Goal: Task Accomplishment & Management: Complete application form

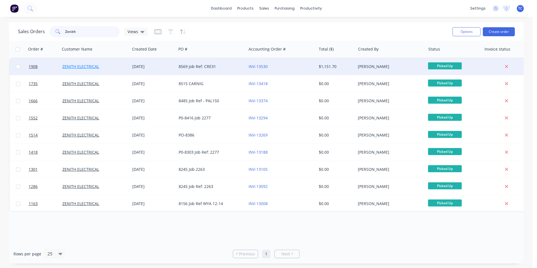
type input "Zenith"
click at [78, 64] on link "ZENITH ELECTRICAL" at bounding box center [80, 66] width 37 height 5
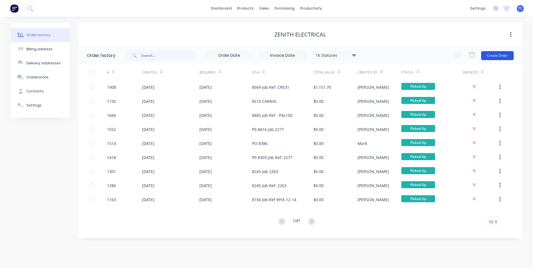
click at [499, 54] on button "Create Order" at bounding box center [497, 55] width 33 height 9
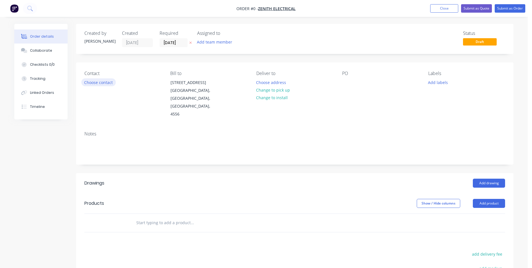
click at [102, 82] on button "Choose contact" at bounding box center [98, 82] width 35 height 8
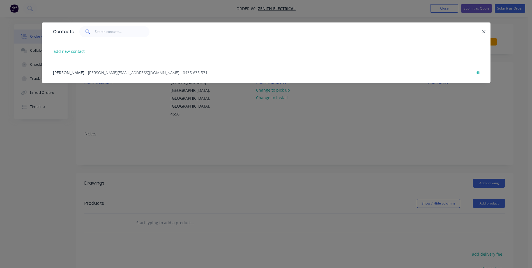
click at [93, 74] on span "- [PERSON_NAME][EMAIL_ADDRESS][DOMAIN_NAME] - 0435 635 531" at bounding box center [147, 72] width 122 height 5
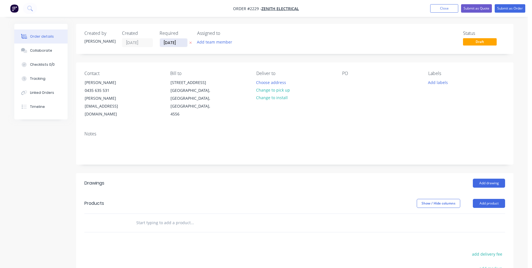
click at [173, 42] on input "[DATE]" at bounding box center [173, 42] width 27 height 8
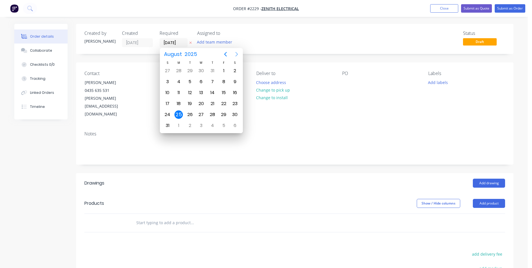
click at [237, 53] on icon "Next page" at bounding box center [236, 54] width 3 height 4
click at [178, 81] on div "8" at bounding box center [179, 81] width 8 height 8
type input "[DATE]"
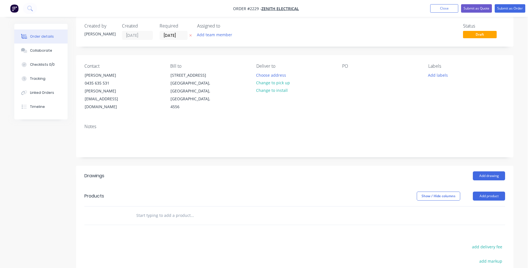
scroll to position [28, 0]
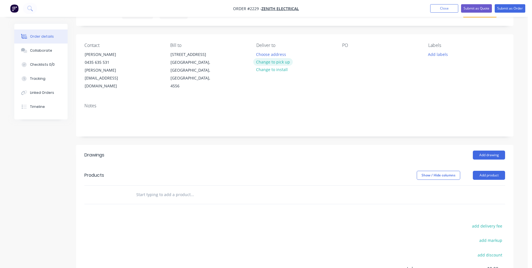
click at [268, 61] on button "Change to pick up" at bounding box center [273, 62] width 40 height 8
click at [345, 57] on div at bounding box center [346, 54] width 9 height 8
click at [435, 54] on button "Add labels" at bounding box center [438, 54] width 26 height 8
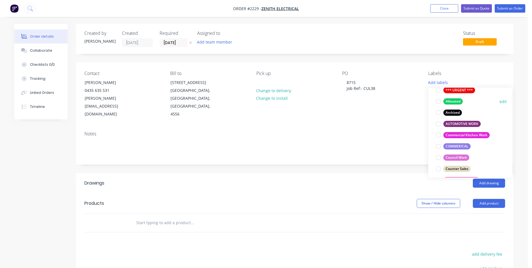
scroll to position [56, 0]
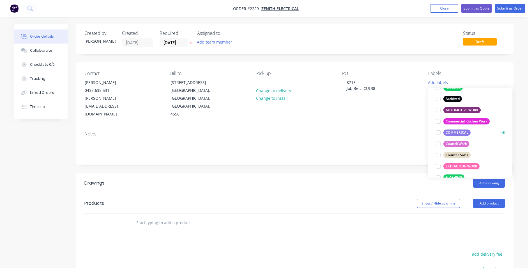
click at [439, 132] on div at bounding box center [438, 132] width 11 height 11
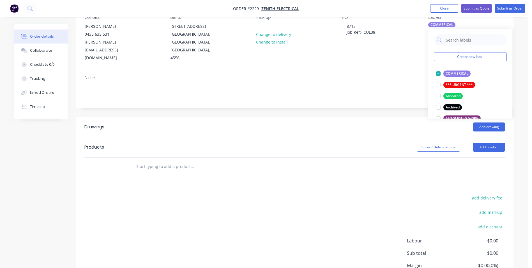
click at [145, 161] on input "text" at bounding box center [192, 166] width 112 height 11
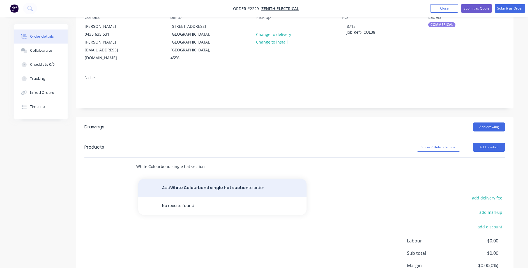
type input "White Colourbond single hat section"
click at [196, 179] on button "Add White Colourbond single hat section to order" at bounding box center [222, 188] width 168 height 18
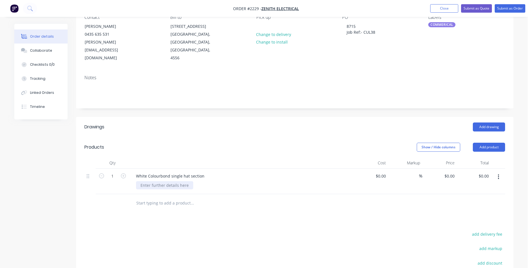
click at [148, 181] on div at bounding box center [164, 185] width 57 height 8
click at [36, 50] on div "Collaborate" at bounding box center [41, 50] width 22 height 5
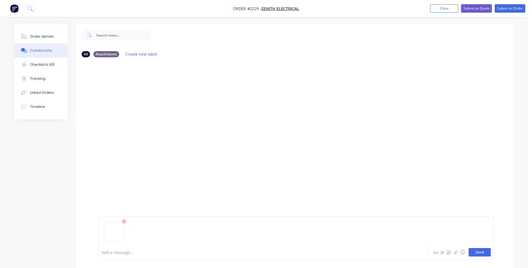
click at [481, 251] on button "Send" at bounding box center [480, 252] width 22 height 8
click at [42, 37] on div "Order details" at bounding box center [42, 36] width 24 height 5
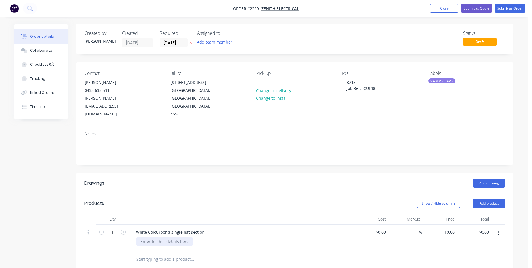
click at [146, 237] on div at bounding box center [164, 241] width 57 height 8
click at [506, 8] on button "Submit as Order" at bounding box center [510, 8] width 31 height 8
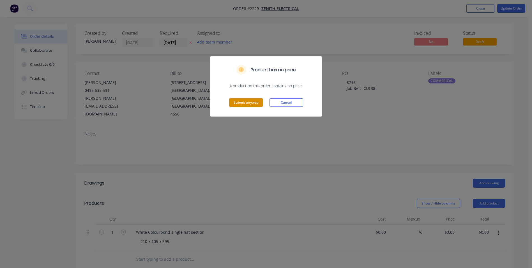
click at [242, 103] on button "Submit anyway" at bounding box center [246, 102] width 34 height 8
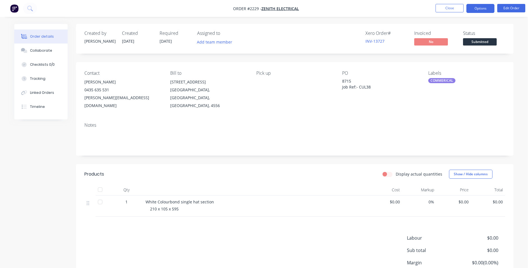
click at [481, 8] on button "Options" at bounding box center [481, 8] width 28 height 9
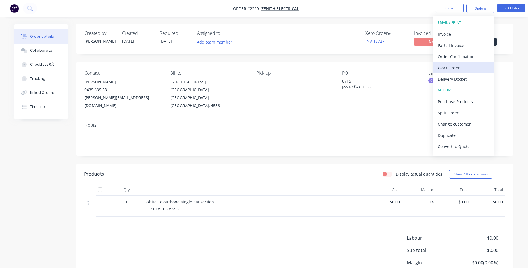
click at [449, 68] on div "Work Order" at bounding box center [464, 68] width 52 height 8
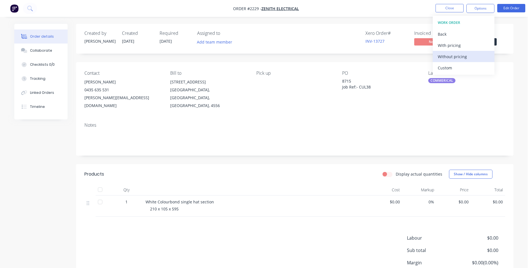
click at [456, 56] on div "Without pricing" at bounding box center [464, 56] width 52 height 8
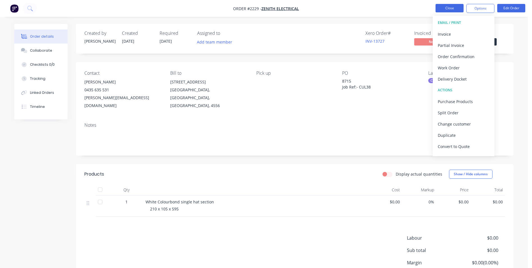
click at [442, 8] on button "Close" at bounding box center [450, 8] width 28 height 8
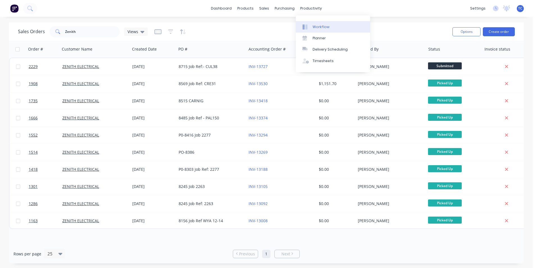
click at [319, 26] on div "Workflow" at bounding box center [320, 26] width 17 height 5
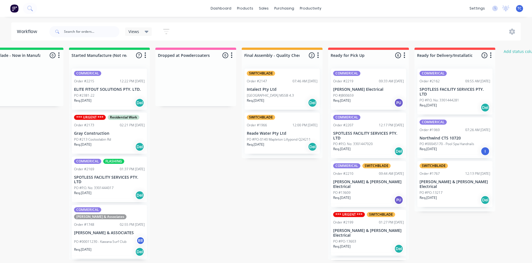
scroll to position [0, 295]
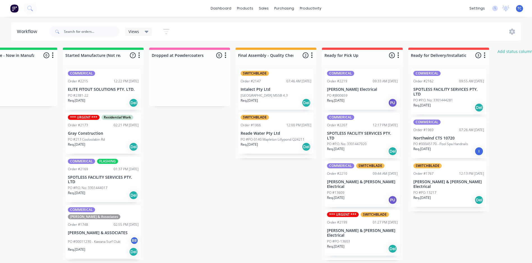
click at [93, 178] on p "SPOTLESS FACILITY SERVICES PTY. LTD" at bounding box center [103, 180] width 71 height 10
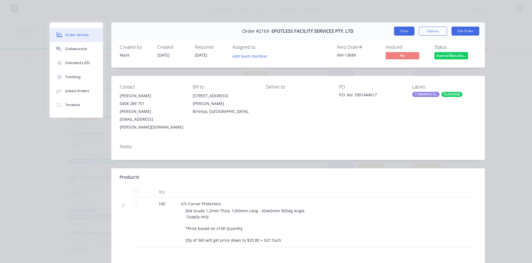
click at [405, 28] on button "Close" at bounding box center [404, 31] width 20 height 9
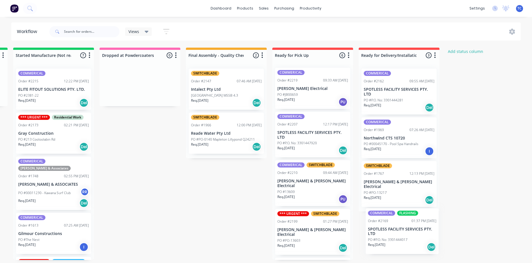
scroll to position [1, 348]
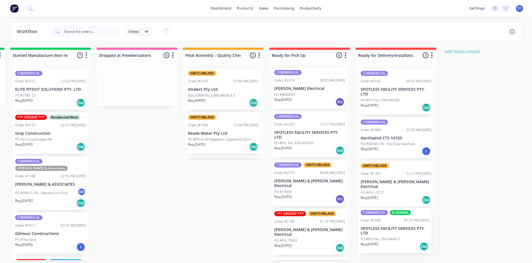
drag, startPoint x: 88, startPoint y: 176, endPoint x: 383, endPoint y: 228, distance: 298.9
click at [383, 228] on div "Submitted 9 Status colour #273444 hex #273444 Save Cancel Summaries Total order…" at bounding box center [116, 154] width 936 height 213
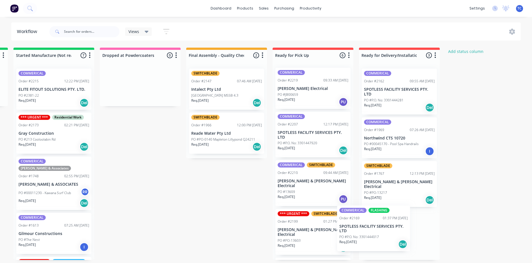
scroll to position [2, 0]
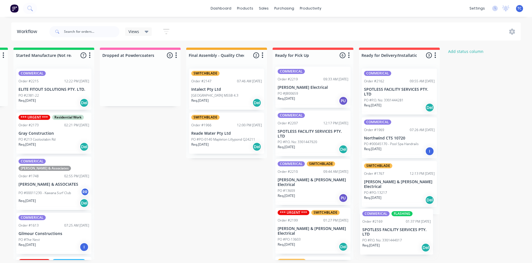
drag, startPoint x: 29, startPoint y: 165, endPoint x: 380, endPoint y: 221, distance: 354.9
click at [380, 221] on div "Submitted 9 Status colour #273444 hex #273444 Save Cancel Summaries Total order…" at bounding box center [119, 154] width 936 height 213
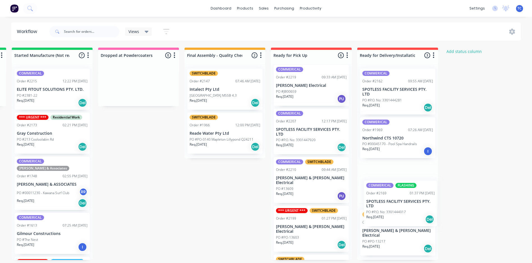
scroll to position [1, 348]
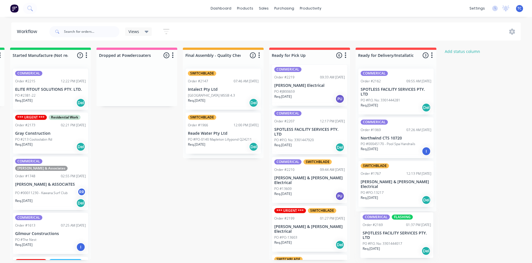
drag, startPoint x: 61, startPoint y: 171, endPoint x: 397, endPoint y: 225, distance: 340.2
click at [397, 225] on div "Submitted 9 Status colour #273444 hex #273444 Save Cancel Summaries Total order…" at bounding box center [116, 154] width 936 height 213
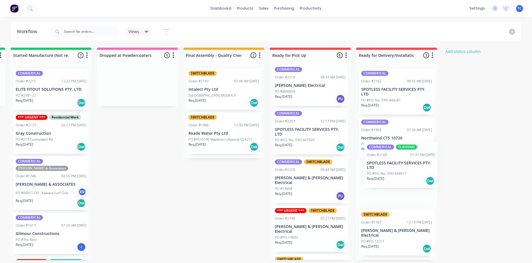
scroll to position [1, 349]
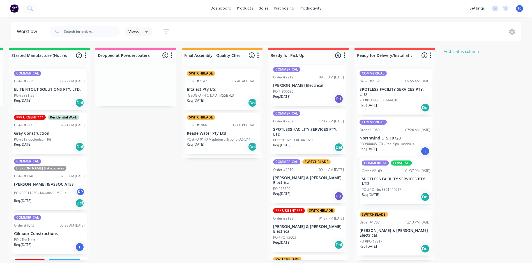
drag, startPoint x: 47, startPoint y: 174, endPoint x: 395, endPoint y: 177, distance: 348.3
click at [395, 177] on div "Submitted 9 Status colour #273444 hex #273444 Save Cancel Summaries Total order…" at bounding box center [115, 154] width 936 height 213
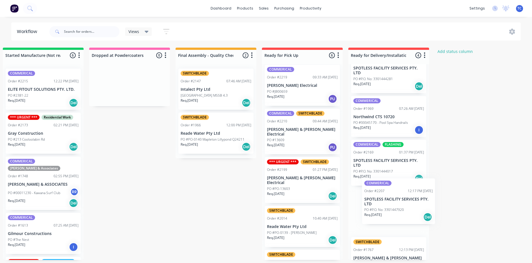
scroll to position [1, 356]
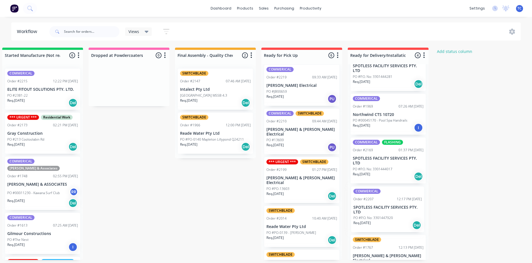
drag, startPoint x: 292, startPoint y: 127, endPoint x: 372, endPoint y: 208, distance: 114.3
click at [372, 208] on div "Submitted 9 Status colour #273444 hex #273444 Save Cancel Summaries Total order…" at bounding box center [108, 154] width 936 height 213
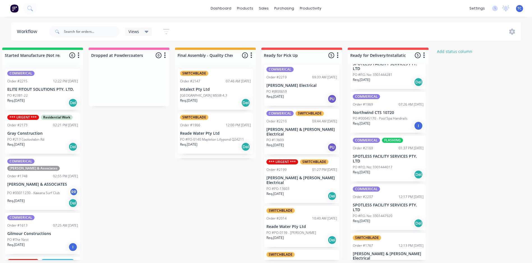
click at [388, 156] on div "COMMERICAL Order #2162 09:55 AM [DATE] SPOTLESS FACILITY SERVICES PTY. LTD PO #…" at bounding box center [388, 162] width 81 height 196
click at [387, 147] on div "Order #2169 01:37 PM [DATE]" at bounding box center [388, 148] width 71 height 5
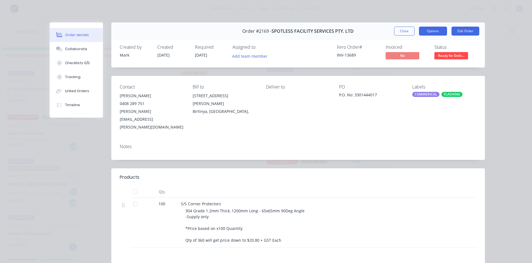
click at [438, 29] on button "Options" at bounding box center [433, 31] width 28 height 9
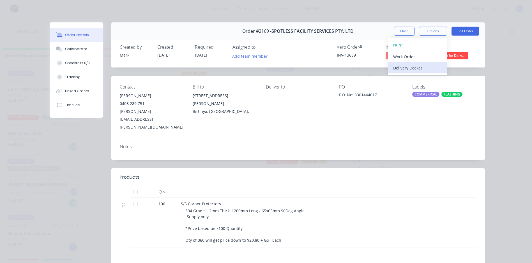
click at [409, 67] on div "Delivery Docket" at bounding box center [417, 68] width 49 height 8
click at [403, 66] on div "Standard" at bounding box center [417, 68] width 49 height 8
click at [401, 29] on button "Close" at bounding box center [404, 31] width 20 height 9
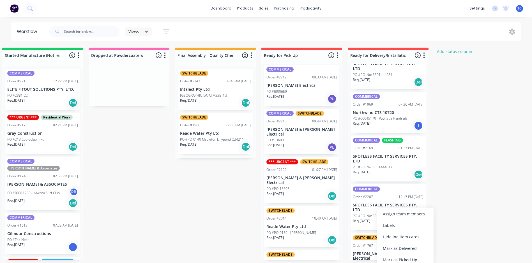
click at [373, 200] on div "COMMERICAL Order #2207 12:17 PM [DATE] SPOTLESS FACILITY SERVICES PTY. LTD PO #…" at bounding box center [388, 208] width 75 height 46
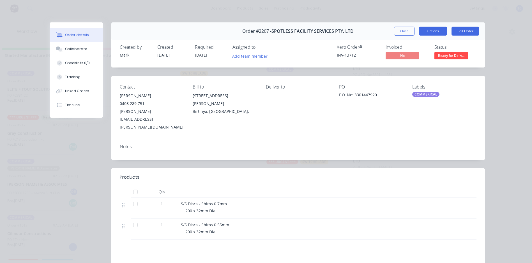
click at [427, 28] on button "Options" at bounding box center [433, 31] width 28 height 9
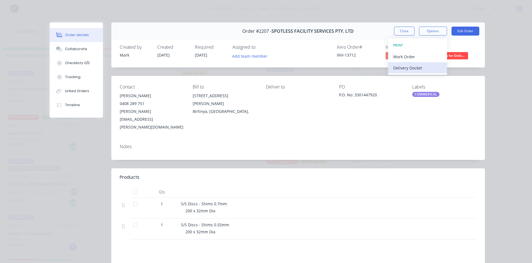
click at [408, 66] on div "Delivery Docket" at bounding box center [417, 68] width 49 height 8
click at [410, 68] on div "Standard" at bounding box center [417, 68] width 49 height 8
click at [401, 30] on button "Close" at bounding box center [404, 31] width 20 height 9
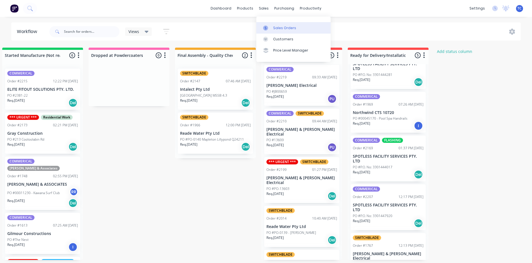
click at [276, 26] on div "Sales Orders" at bounding box center [284, 28] width 23 height 5
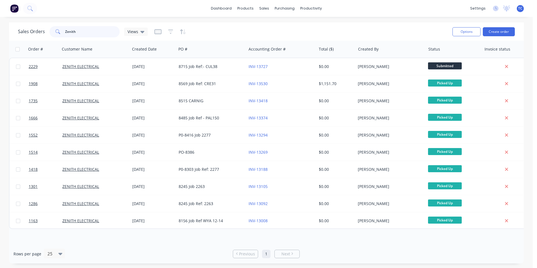
drag, startPoint x: 76, startPoint y: 31, endPoint x: 62, endPoint y: 29, distance: 14.1
click at [62, 29] on div "Zenith" at bounding box center [84, 31] width 70 height 11
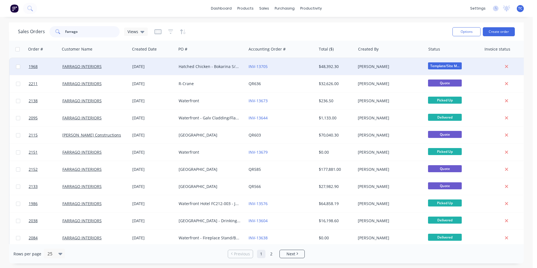
type input "Farrago"
click at [100, 65] on div "FARRAGO INTERIORS" at bounding box center [93, 67] width 62 height 6
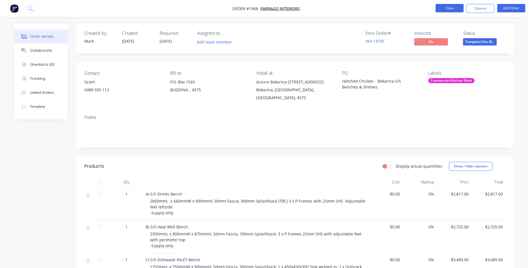
click at [451, 7] on button "Close" at bounding box center [450, 8] width 28 height 8
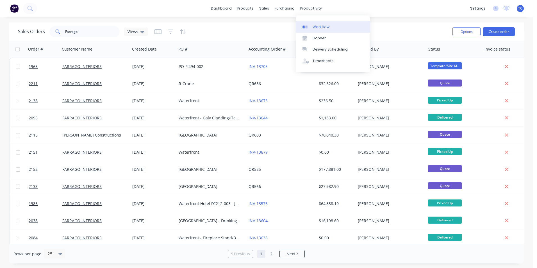
click at [320, 26] on div "Workflow" at bounding box center [320, 26] width 17 height 5
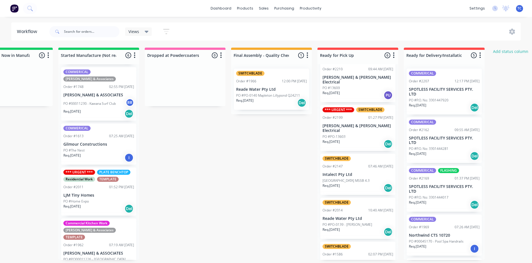
scroll to position [70, 0]
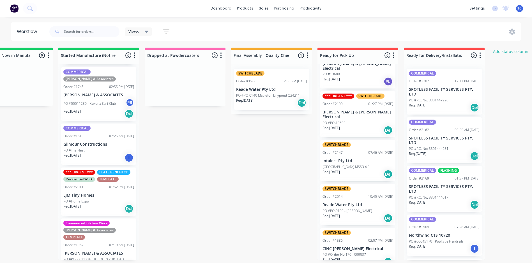
click at [339, 159] on p "Intalect Pty Ltd" at bounding box center [358, 161] width 71 height 5
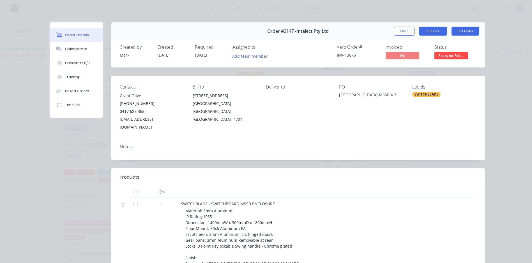
click at [428, 29] on button "Options" at bounding box center [433, 31] width 28 height 9
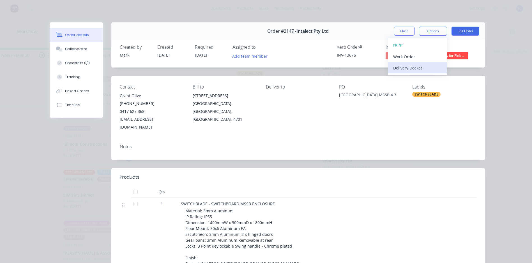
click at [410, 68] on div "Delivery Docket" at bounding box center [417, 68] width 49 height 8
click at [401, 66] on div "Standard" at bounding box center [417, 68] width 49 height 8
click at [400, 31] on button "Close" at bounding box center [404, 31] width 20 height 9
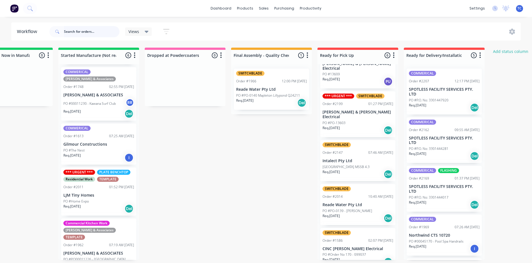
click at [74, 31] on input "text" at bounding box center [92, 31] width 56 height 11
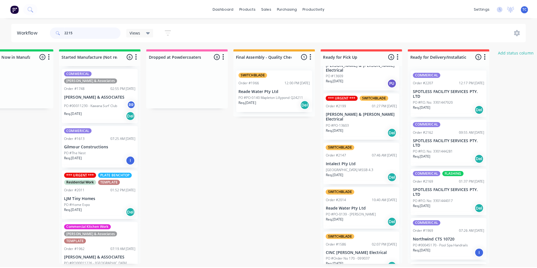
scroll to position [0, 0]
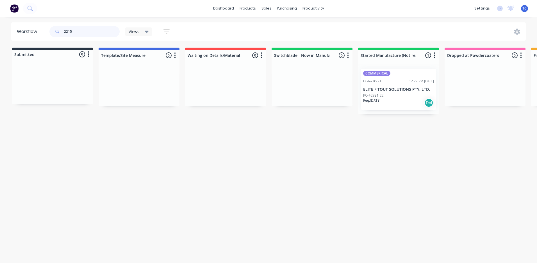
type input "2215"
click at [386, 87] on p "ELITE FITOUT SOLUTIONS PTY. LTD." at bounding box center [398, 89] width 71 height 5
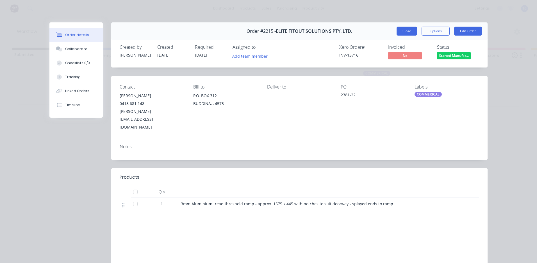
click at [405, 30] on button "Close" at bounding box center [406, 31] width 20 height 9
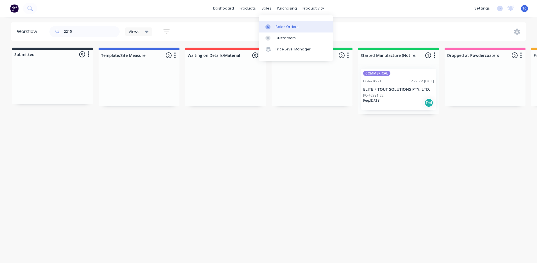
click at [282, 27] on div "Sales Orders" at bounding box center [286, 26] width 23 height 5
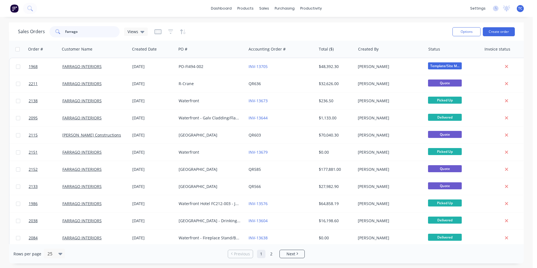
drag, startPoint x: 79, startPoint y: 31, endPoint x: 65, endPoint y: 30, distance: 13.8
click at [65, 30] on input "Farrago" at bounding box center [92, 31] width 55 height 11
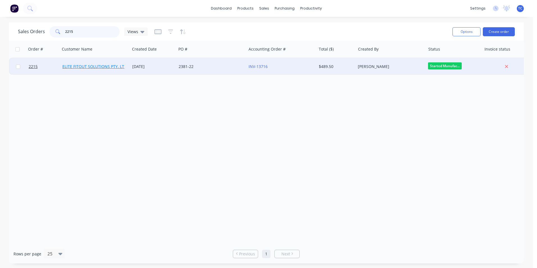
type input "2215"
click at [97, 67] on link "ELITE FITOUT SOLUTIONS PTY. LTD." at bounding box center [95, 66] width 66 height 5
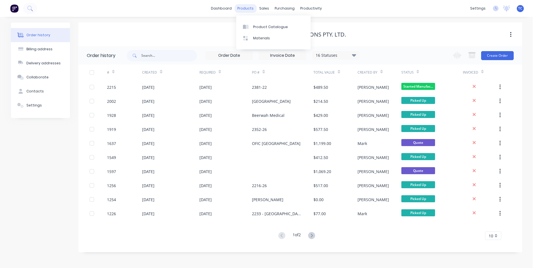
click at [246, 8] on div "products" at bounding box center [245, 8] width 22 height 8
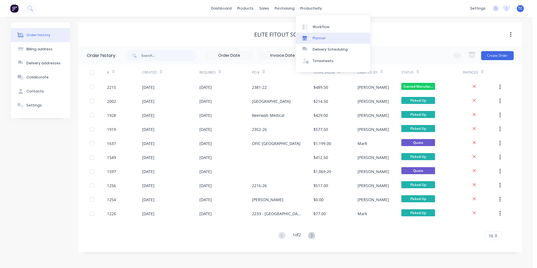
click at [315, 36] on div "Planner" at bounding box center [318, 38] width 13 height 5
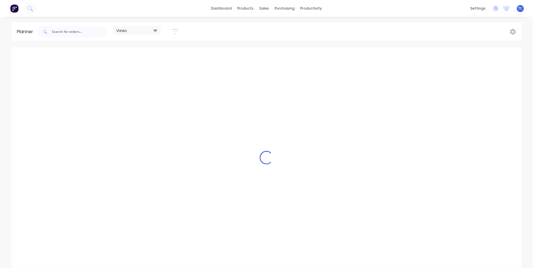
scroll to position [0, 535]
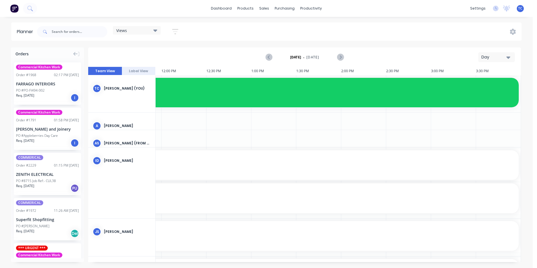
click at [507, 55] on icon "button" at bounding box center [508, 57] width 4 height 6
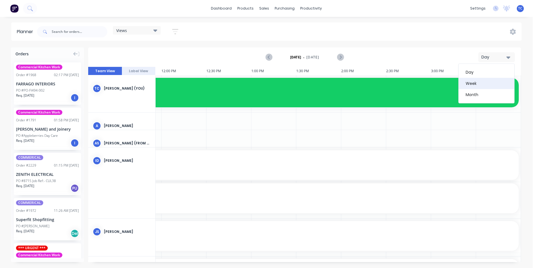
click at [473, 83] on div "Week" at bounding box center [486, 83] width 56 height 11
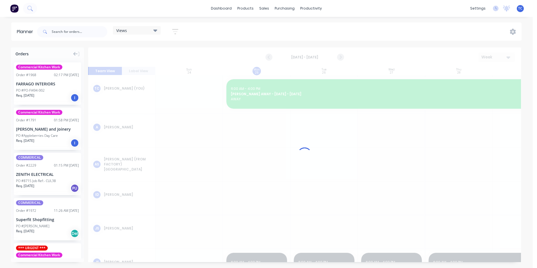
scroll to position [0, 0]
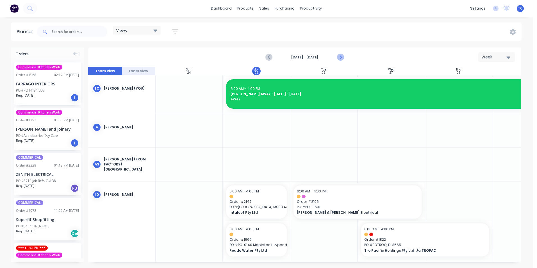
click at [339, 56] on icon "Next page" at bounding box center [339, 57] width 3 height 4
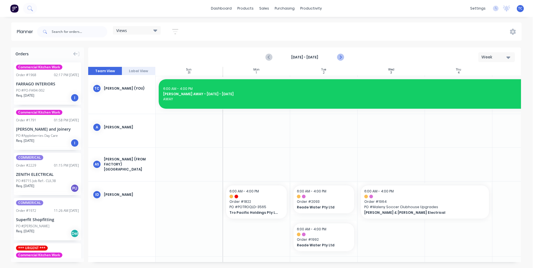
click at [339, 56] on icon "Next page" at bounding box center [339, 57] width 3 height 4
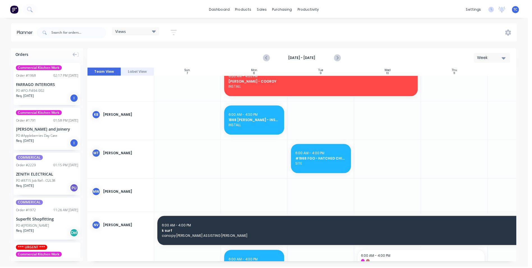
scroll to position [393, 0]
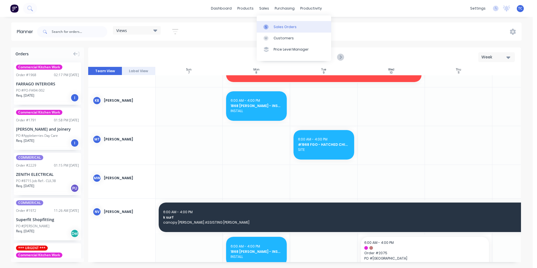
click at [277, 26] on div "Sales Orders" at bounding box center [284, 26] width 23 height 5
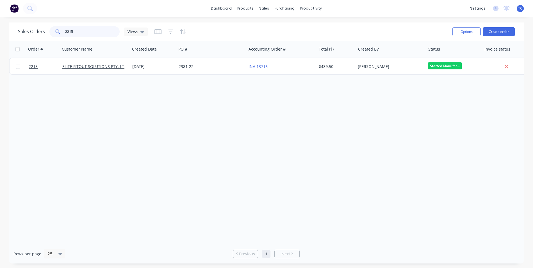
drag, startPoint x: 74, startPoint y: 30, endPoint x: 63, endPoint y: 30, distance: 11.2
click at [63, 30] on div "2215" at bounding box center [84, 31] width 70 height 11
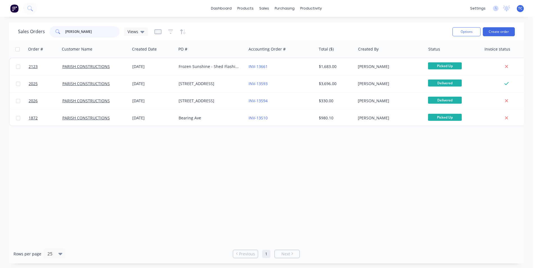
drag, startPoint x: 87, startPoint y: 31, endPoint x: 60, endPoint y: 29, distance: 27.4
click at [60, 29] on div "[PERSON_NAME]" at bounding box center [84, 31] width 70 height 11
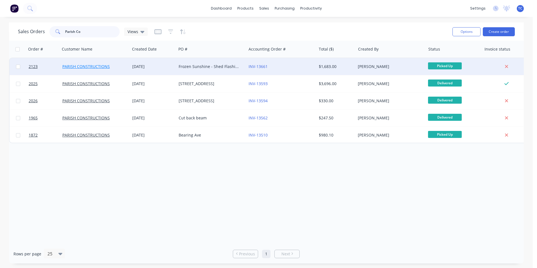
type input "Parish Co"
click at [87, 66] on link "PARISH CONSTRUCTIONS" at bounding box center [85, 66] width 47 height 5
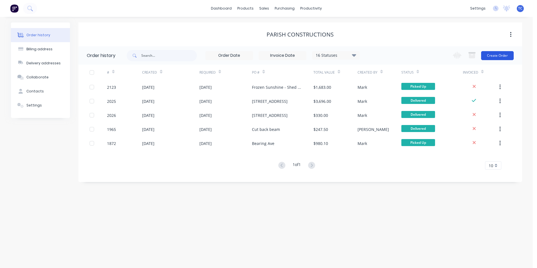
click at [494, 54] on button "Create Order" at bounding box center [497, 55] width 33 height 9
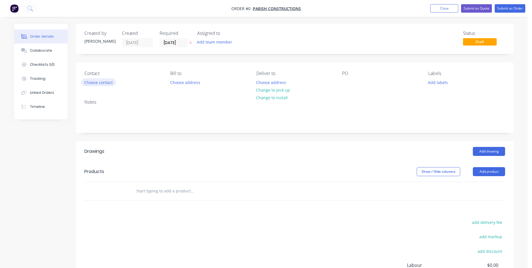
click at [97, 82] on button "Choose contact" at bounding box center [98, 82] width 35 height 8
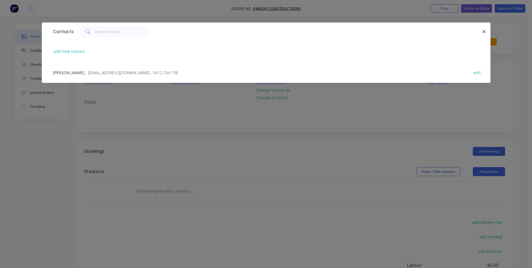
click at [90, 73] on span "- [EMAIL_ADDRESS][DOMAIN_NAME] - 0412 764 738" at bounding box center [132, 72] width 93 height 5
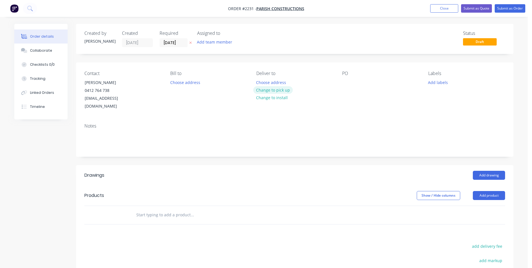
click at [273, 90] on button "Change to pick up" at bounding box center [273, 90] width 40 height 8
click at [438, 82] on button "Add labels" at bounding box center [438, 82] width 26 height 8
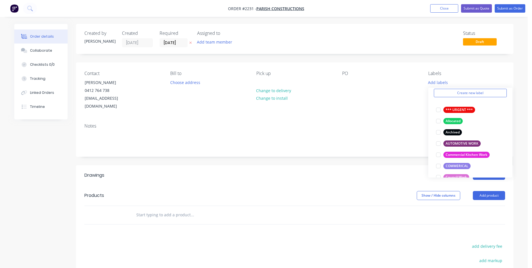
scroll to position [56, 0]
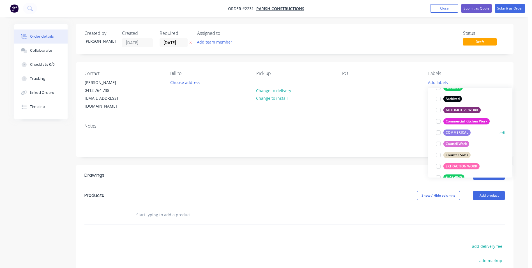
click at [438, 132] on div at bounding box center [438, 132] width 11 height 11
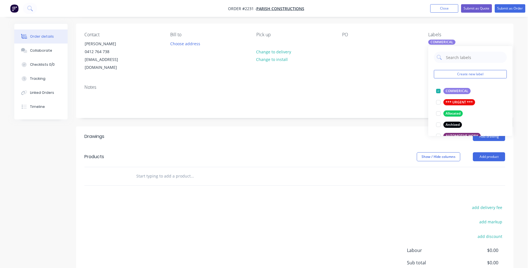
scroll to position [84, 0]
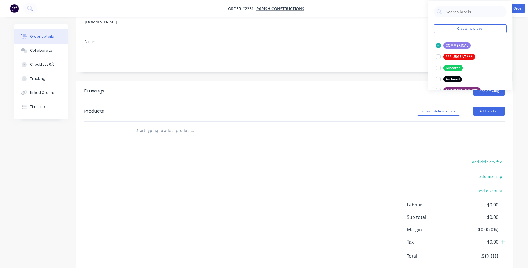
click at [145, 125] on input "text" at bounding box center [192, 130] width 112 height 11
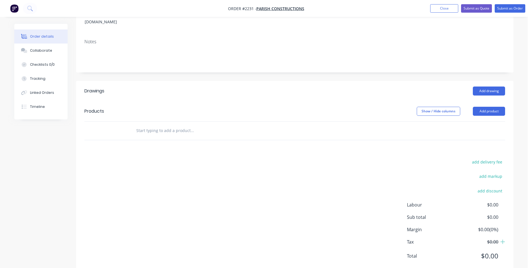
click at [150, 125] on input "text" at bounding box center [192, 130] width 112 height 11
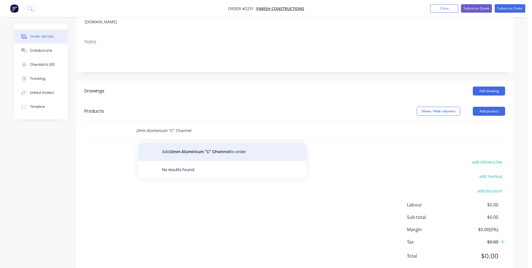
type input "2mm Aluminium "C" Channel"
click at [187, 143] on button "Add 2mm Aluminium "C" Channel to order" at bounding box center [222, 152] width 168 height 18
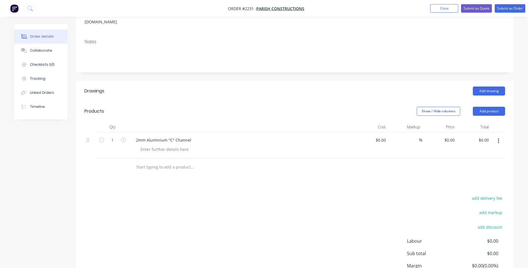
click at [197, 136] on div "2mm Aluminium "C" Channel" at bounding box center [242, 140] width 220 height 8
click at [193, 136] on div "2mm Aluminium "C" Channel" at bounding box center [164, 140] width 64 height 8
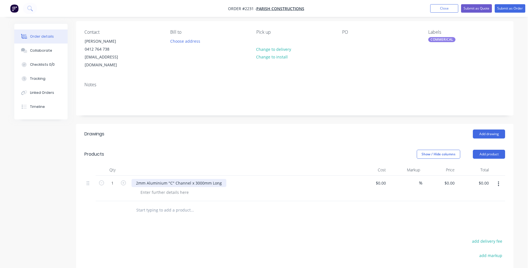
scroll to position [0, 0]
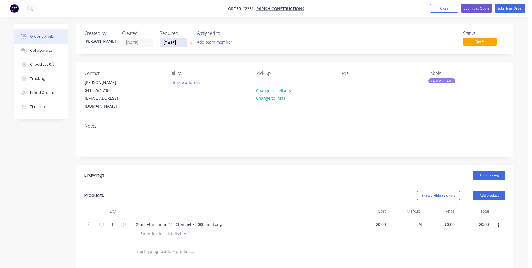
click at [171, 41] on input "[DATE]" at bounding box center [173, 42] width 27 height 8
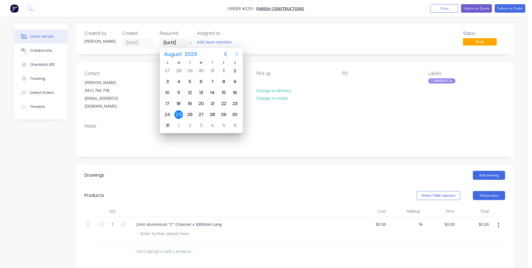
click at [237, 53] on icon "Next page" at bounding box center [236, 54] width 3 height 4
click at [177, 69] on div "1" at bounding box center [179, 71] width 8 height 8
type input "[DATE]"
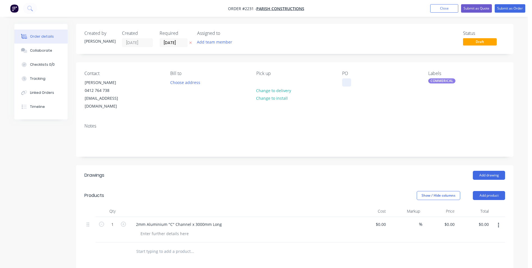
click at [345, 80] on div at bounding box center [346, 82] width 9 height 8
click at [438, 80] on div "COMMERICAL" at bounding box center [441, 80] width 27 height 5
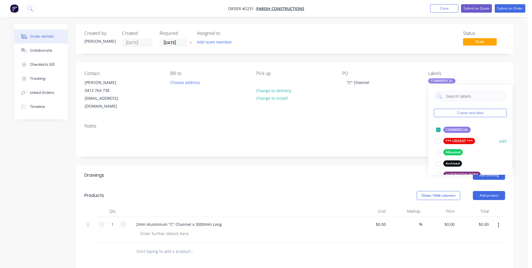
click at [439, 142] on div at bounding box center [438, 140] width 11 height 11
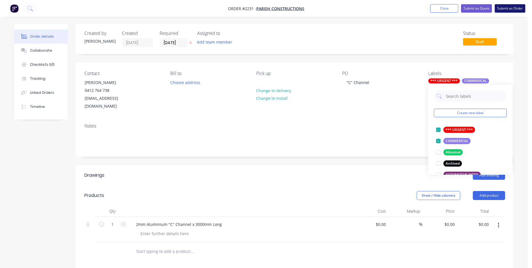
click at [512, 8] on button "Submit as Order" at bounding box center [510, 8] width 31 height 8
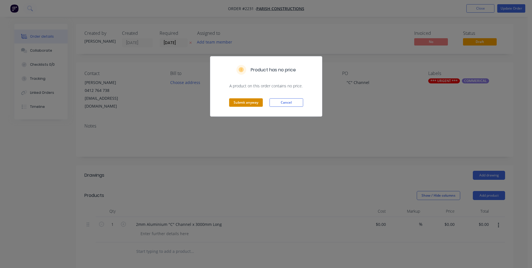
click at [245, 102] on button "Submit anyway" at bounding box center [246, 102] width 34 height 8
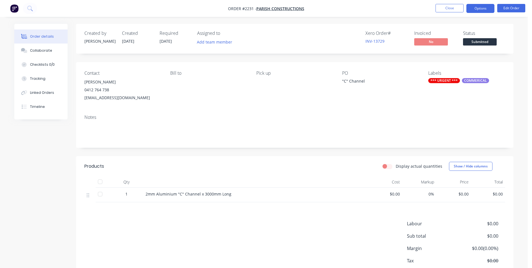
click at [478, 7] on button "Options" at bounding box center [481, 8] width 28 height 9
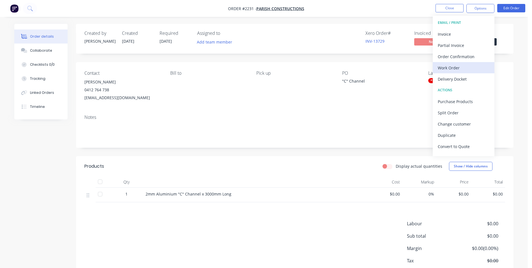
click at [451, 66] on div "Work Order" at bounding box center [464, 68] width 52 height 8
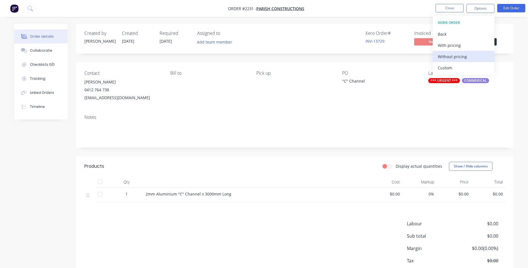
click at [451, 55] on div "Without pricing" at bounding box center [464, 56] width 52 height 8
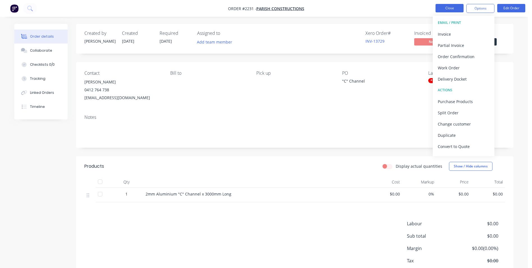
click at [450, 6] on button "Close" at bounding box center [450, 8] width 28 height 8
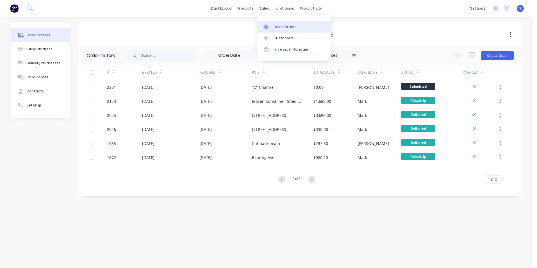
click at [277, 25] on div "Sales Orders" at bounding box center [284, 26] width 23 height 5
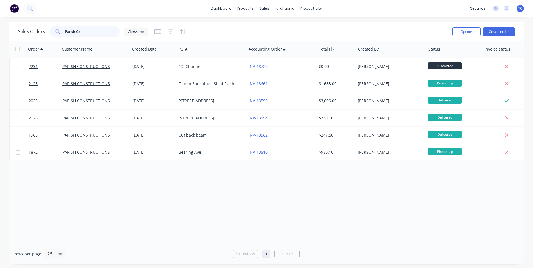
drag, startPoint x: 81, startPoint y: 30, endPoint x: 65, endPoint y: 27, distance: 16.8
click at [65, 27] on input "Parish Co" at bounding box center [92, 31] width 55 height 11
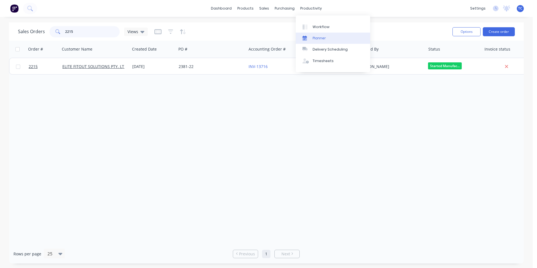
type input "2215"
click at [317, 38] on div "Planner" at bounding box center [318, 38] width 13 height 5
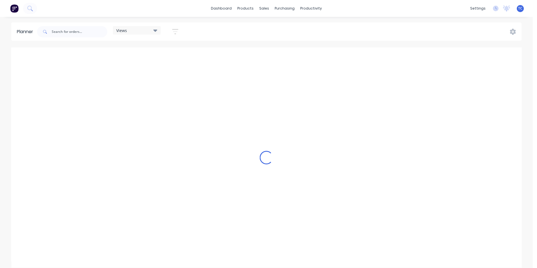
scroll to position [0, 535]
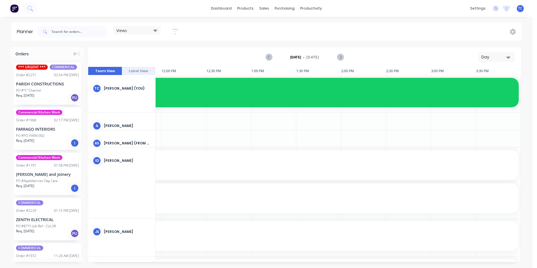
click at [508, 56] on icon "button" at bounding box center [508, 57] width 4 height 6
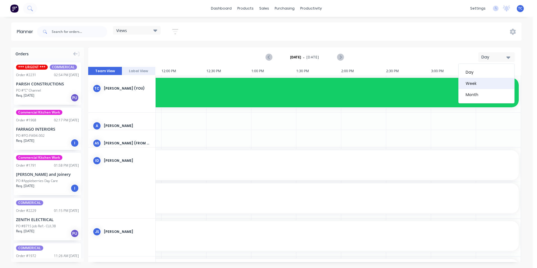
click at [476, 83] on div "Week" at bounding box center [486, 83] width 56 height 11
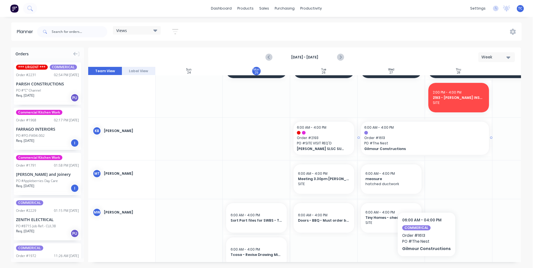
scroll to position [337, 0]
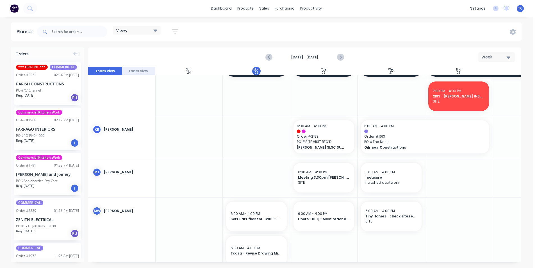
click at [508, 57] on icon "button" at bounding box center [508, 57] width 4 height 2
click at [465, 53] on div "[DATE] - [DATE] Week Day Week Month" at bounding box center [304, 57] width 431 height 18
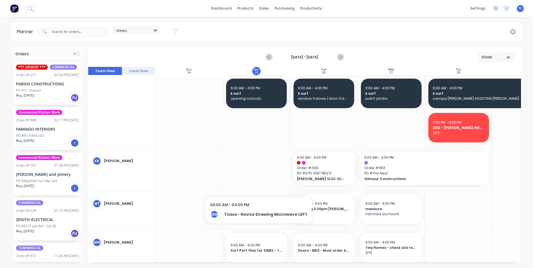
scroll to position [295, 0]
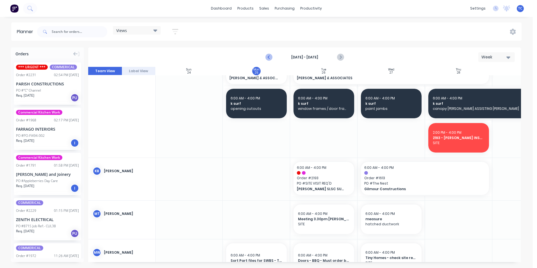
click at [270, 56] on icon "Previous page" at bounding box center [268, 57] width 7 height 7
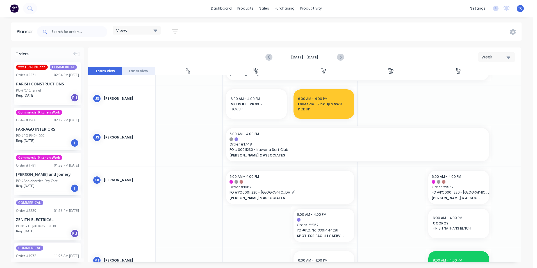
scroll to position [161, 0]
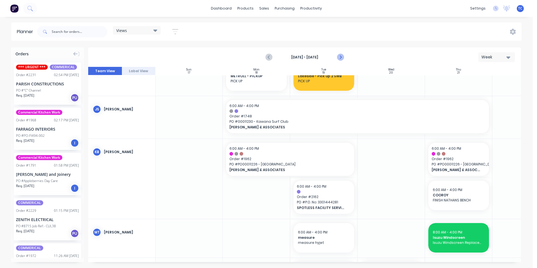
click at [342, 56] on icon "Next page" at bounding box center [339, 57] width 7 height 7
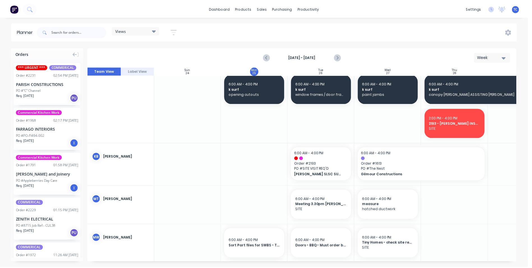
scroll to position [337, 0]
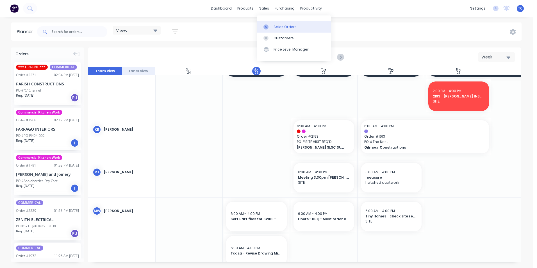
click at [274, 26] on div "Sales Orders" at bounding box center [284, 26] width 23 height 5
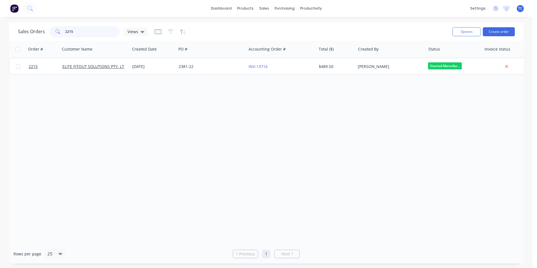
drag, startPoint x: 63, startPoint y: 31, endPoint x: 58, endPoint y: 30, distance: 4.4
click at [58, 30] on div "2215" at bounding box center [84, 31] width 70 height 11
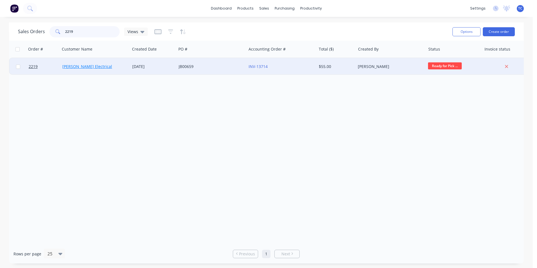
type input "2219"
click at [81, 67] on link "[PERSON_NAME] Electrical" at bounding box center [87, 66] width 50 height 5
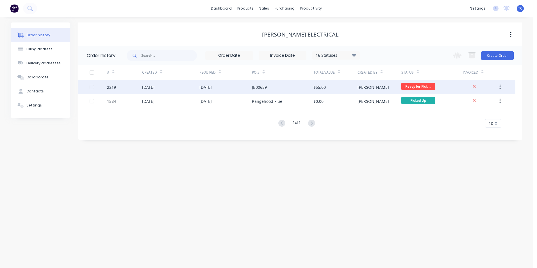
click at [151, 86] on div "[DATE]" at bounding box center [148, 87] width 12 height 6
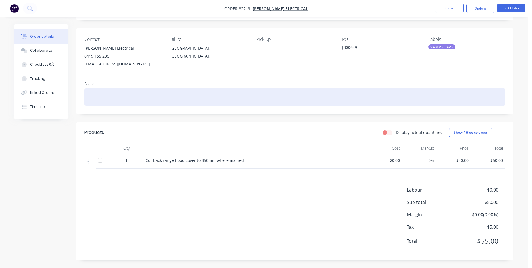
scroll to position [34, 0]
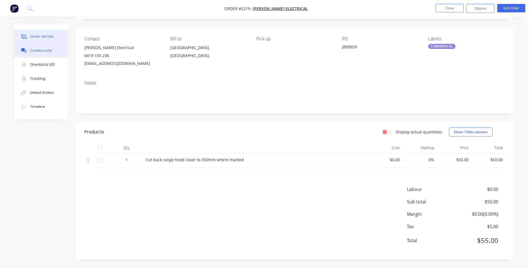
click at [40, 50] on div "Collaborate" at bounding box center [41, 50] width 22 height 5
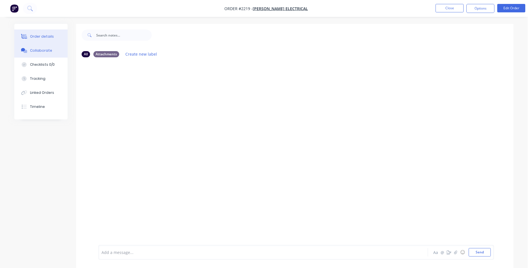
click at [42, 36] on div "Order details" at bounding box center [42, 36] width 24 height 5
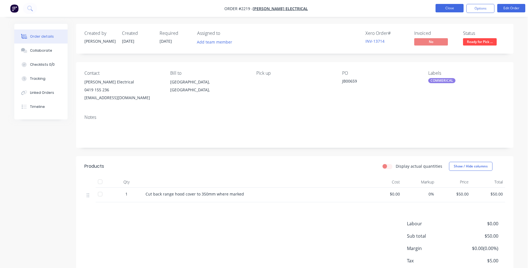
click at [443, 8] on button "Close" at bounding box center [450, 8] width 28 height 8
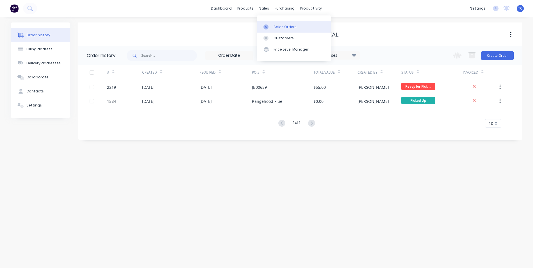
click at [284, 25] on div "Sales Orders" at bounding box center [284, 26] width 23 height 5
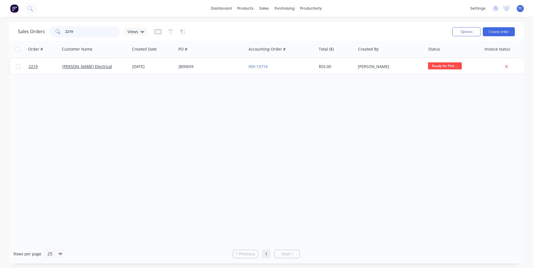
click at [65, 31] on input "2219" at bounding box center [92, 31] width 55 height 11
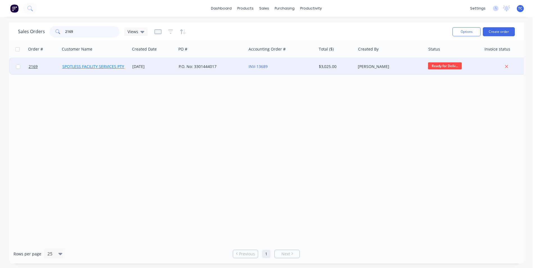
type input "2169"
click at [97, 66] on link "SPOTLESS FACILITY SERVICES PTY. LTD" at bounding box center [97, 66] width 71 height 5
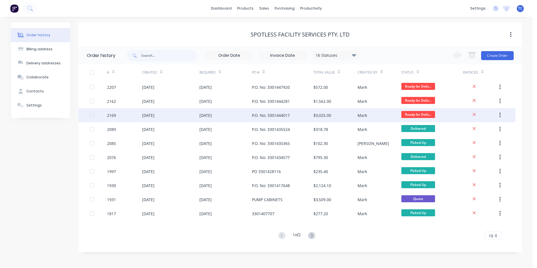
click at [152, 115] on div "[DATE]" at bounding box center [148, 115] width 12 height 6
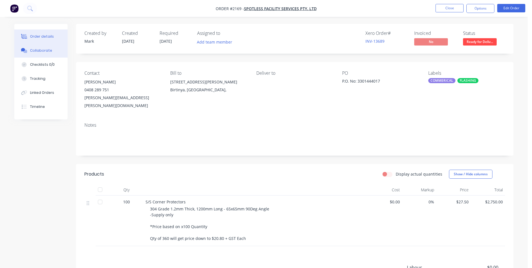
click at [39, 50] on div "Collaborate" at bounding box center [41, 50] width 22 height 5
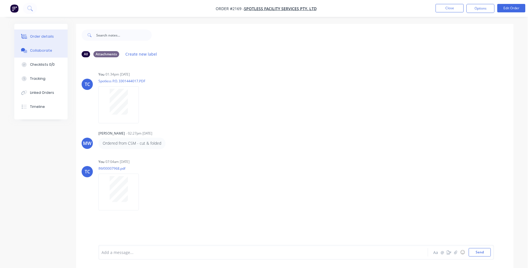
click at [40, 36] on div "Order details" at bounding box center [42, 36] width 24 height 5
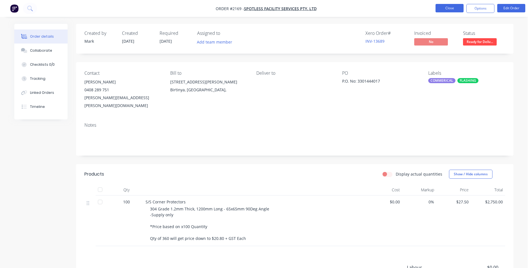
click at [444, 8] on button "Close" at bounding box center [450, 8] width 28 height 8
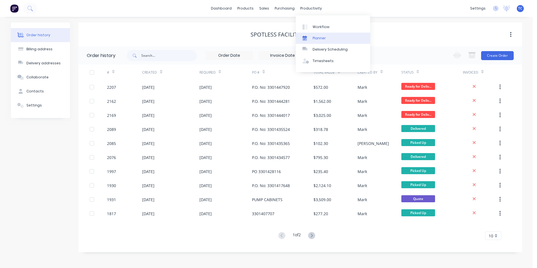
click at [317, 37] on div "Planner" at bounding box center [318, 38] width 13 height 5
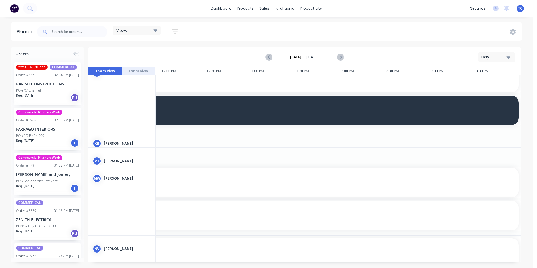
scroll to position [281, 535]
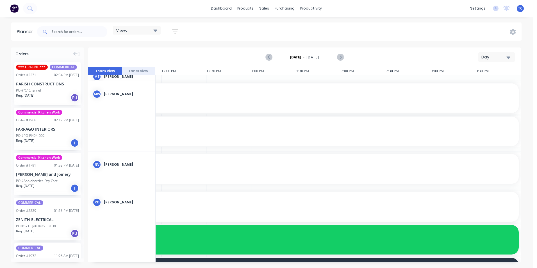
click at [508, 57] on icon "button" at bounding box center [508, 57] width 4 height 2
click at [475, 82] on div "Week" at bounding box center [486, 83] width 56 height 11
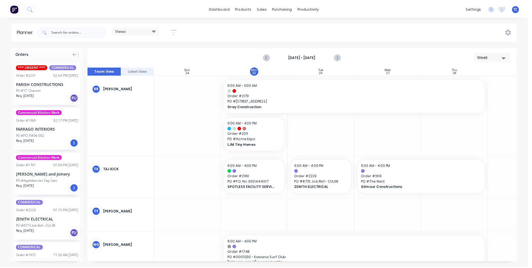
scroll to position [730, 0]
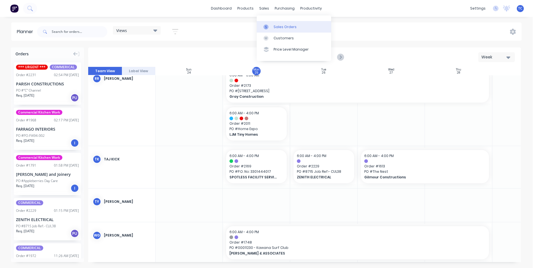
click at [281, 25] on div "Sales Orders" at bounding box center [284, 26] width 23 height 5
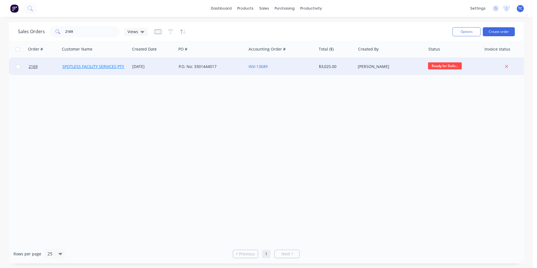
click at [115, 66] on link "SPOTLESS FACILITY SERVICES PTY. LTD" at bounding box center [97, 66] width 71 height 5
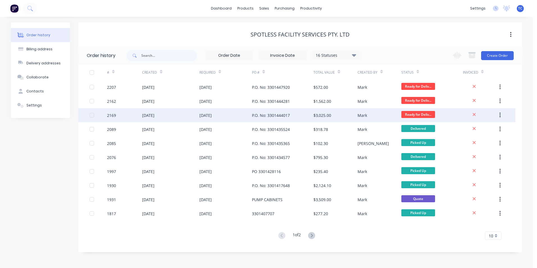
click at [287, 116] on div "P.O. No: 3301444017" at bounding box center [271, 115] width 38 height 6
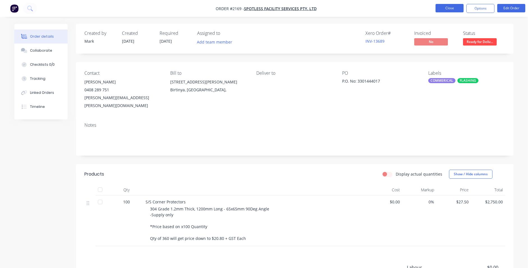
click at [448, 7] on button "Close" at bounding box center [450, 8] width 28 height 8
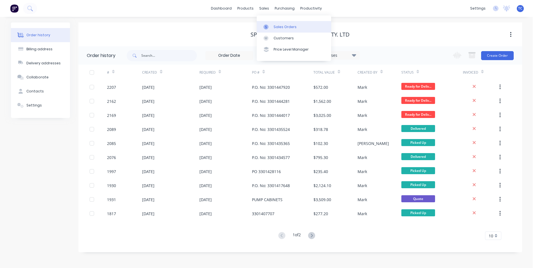
click at [276, 25] on div "Sales Orders" at bounding box center [284, 26] width 23 height 5
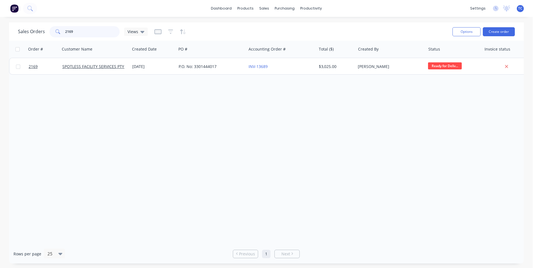
drag, startPoint x: 74, startPoint y: 31, endPoint x: 64, endPoint y: 29, distance: 10.2
click at [65, 29] on input "2169" at bounding box center [92, 31] width 55 height 11
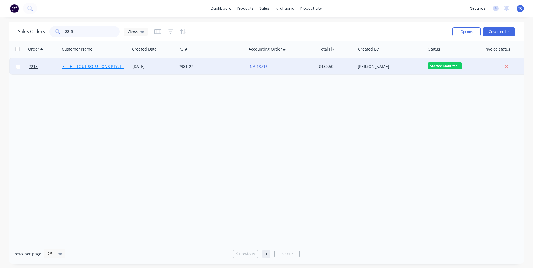
type input "2215"
click at [87, 66] on link "ELITE FITOUT SOLUTIONS PTY. LTD." at bounding box center [95, 66] width 66 height 5
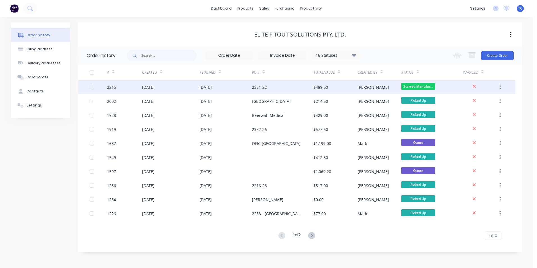
click at [188, 88] on div "[DATE]" at bounding box center [170, 87] width 57 height 14
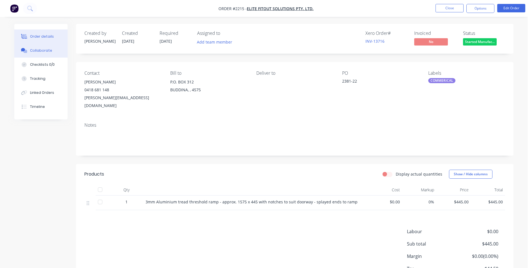
click at [42, 49] on div "Collaborate" at bounding box center [41, 50] width 22 height 5
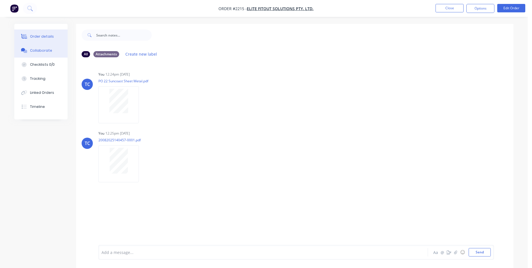
click at [41, 36] on div "Order details" at bounding box center [42, 36] width 24 height 5
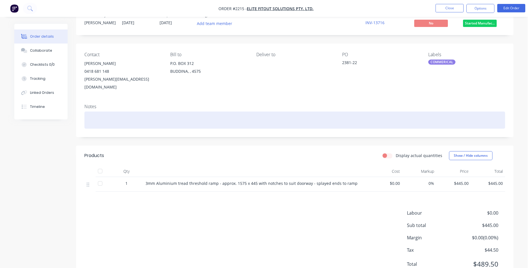
scroll to position [34, 0]
